Goal: Information Seeking & Learning: Check status

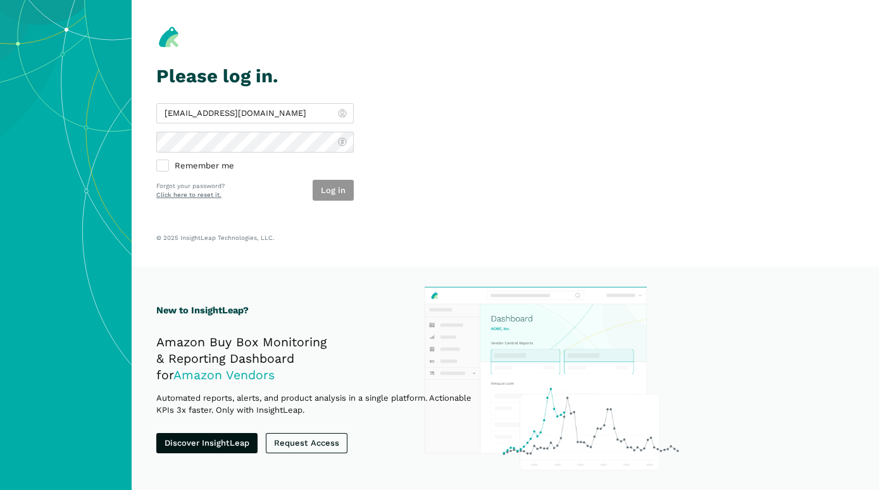
type input "[EMAIL_ADDRESS][DOMAIN_NAME]"
click at [337, 189] on button "Log in" at bounding box center [333, 190] width 41 height 21
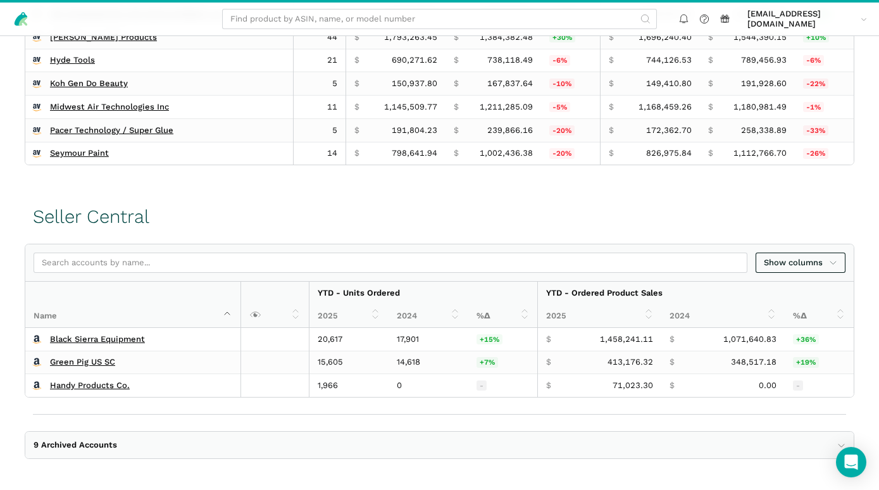
scroll to position [541, 0]
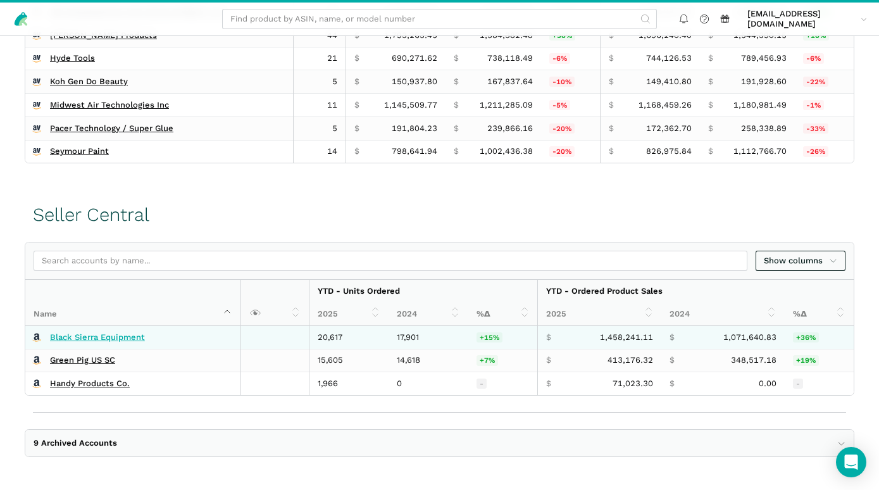
click at [130, 334] on link "Black Sierra Equipment" at bounding box center [97, 337] width 95 height 10
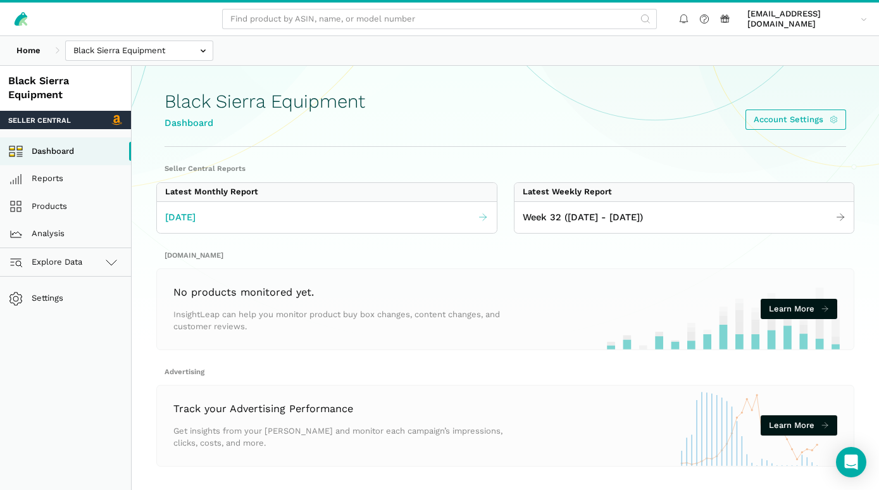
click at [188, 219] on span "[DATE]" at bounding box center [180, 217] width 30 height 15
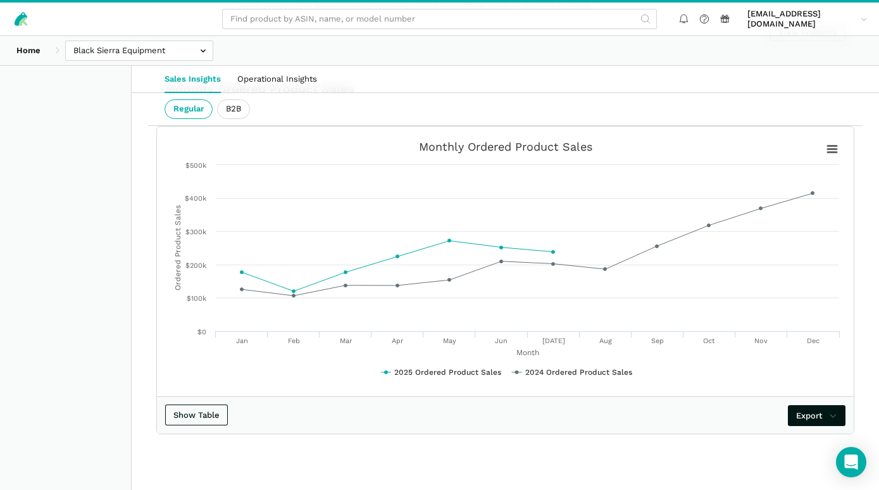
scroll to position [2284, 0]
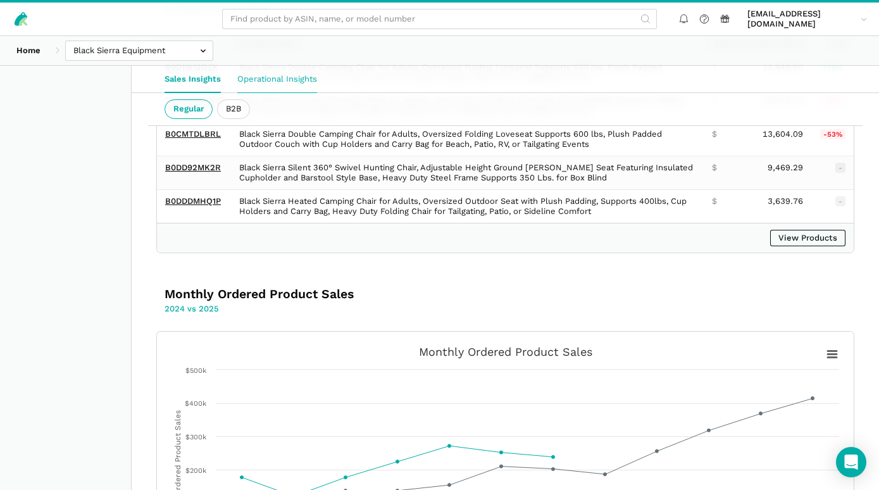
click at [294, 78] on link "Operational Insights" at bounding box center [277, 79] width 96 height 27
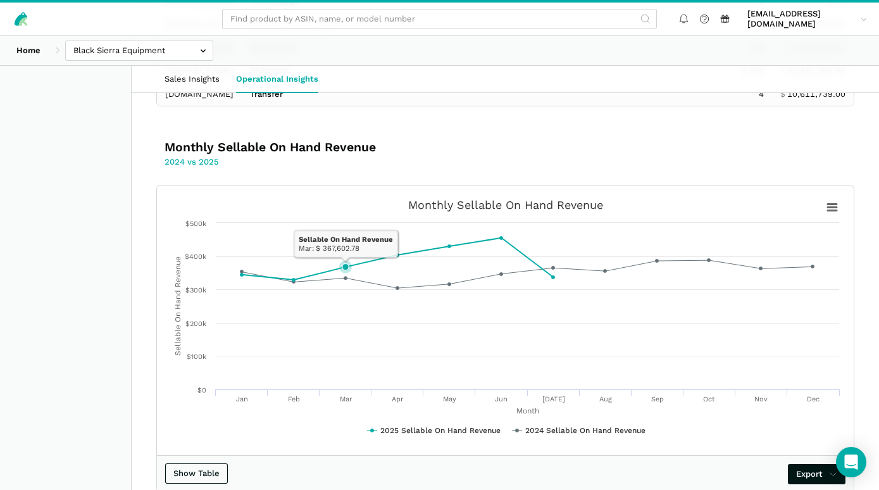
scroll to position [795, 0]
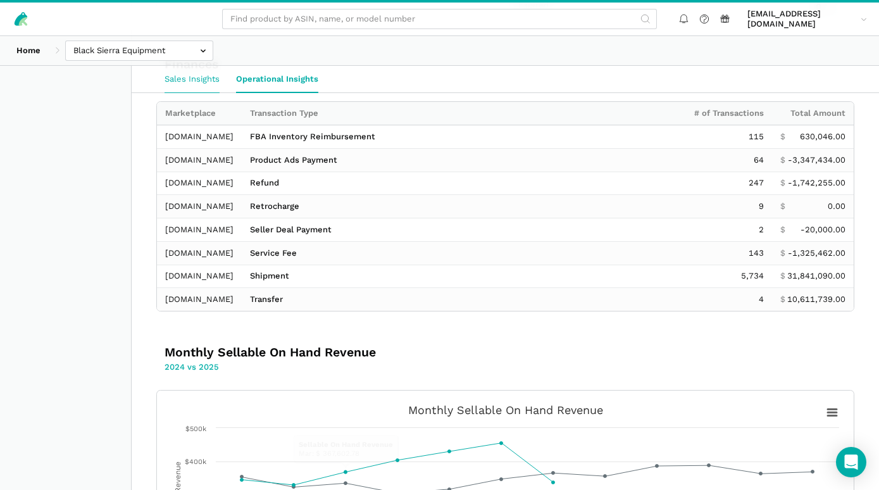
click at [206, 75] on link "Sales Insights" at bounding box center [192, 79] width 72 height 27
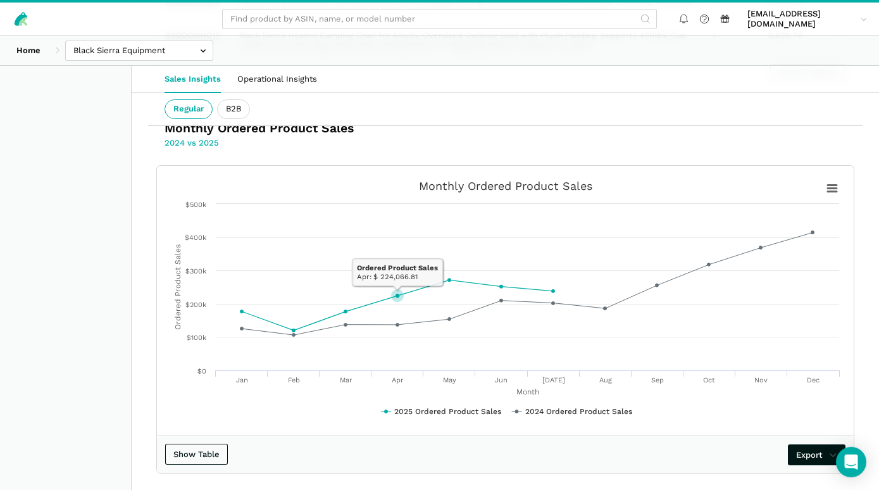
scroll to position [2352, 0]
